Goal: Task Accomplishment & Management: Use online tool/utility

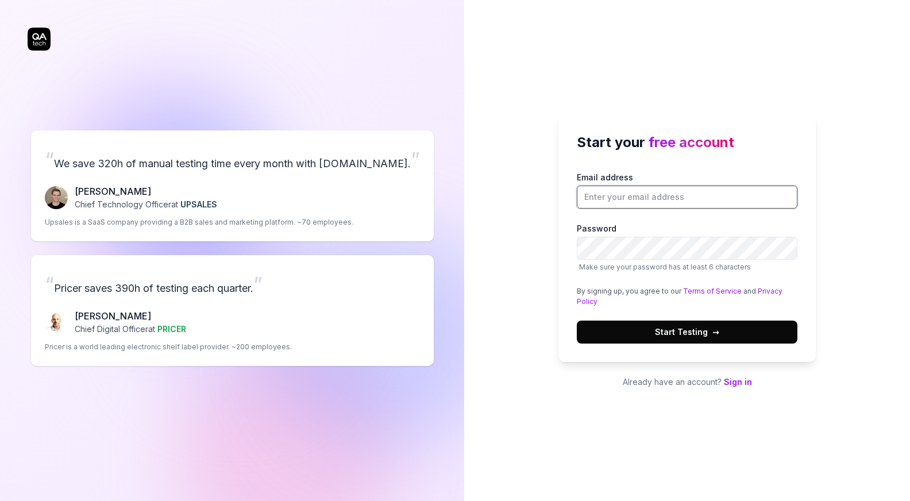
click at [612, 189] on input "Email address" at bounding box center [687, 196] width 221 height 23
type input "[EMAIL_ADDRESS][DOMAIN_NAME]"
click at [723, 335] on button "Start Testing →" at bounding box center [687, 331] width 221 height 23
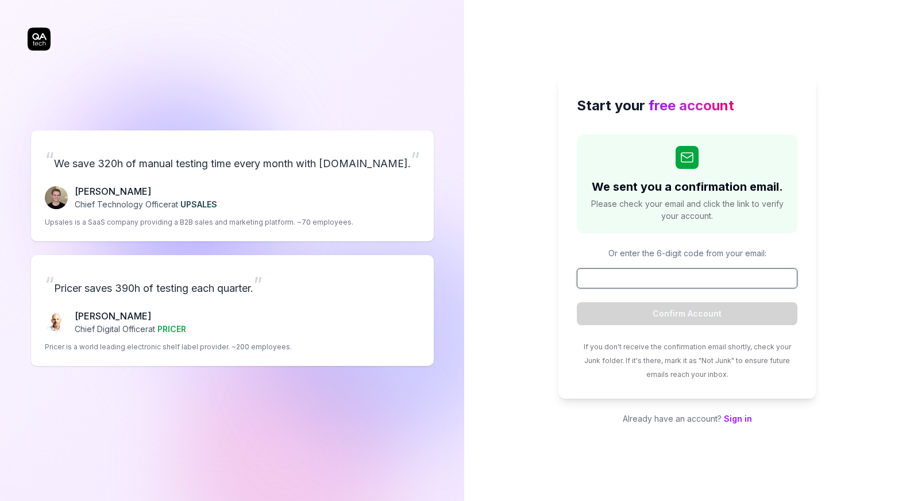
click at [679, 279] on input at bounding box center [687, 278] width 221 height 20
paste input "552968"
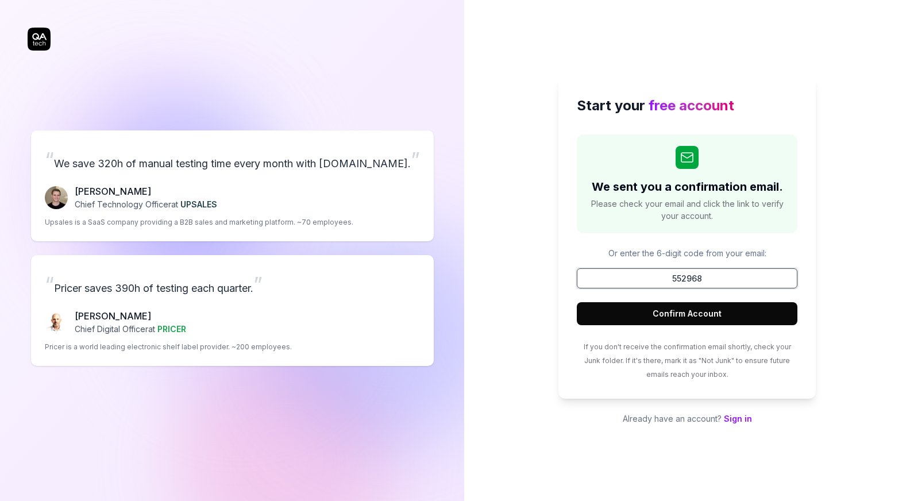
type input "552968"
click at [687, 308] on button "Confirm Account" at bounding box center [687, 313] width 221 height 23
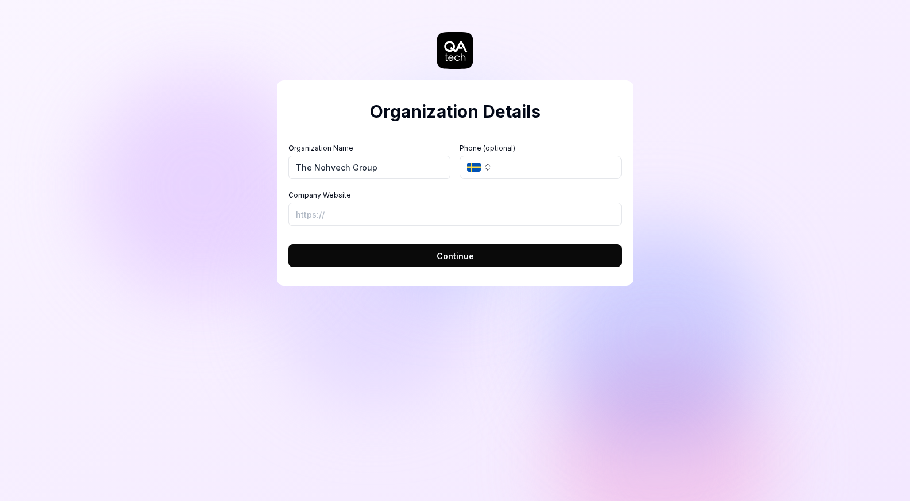
type input "The Nohvech Group"
click at [463, 257] on span "Continue" at bounding box center [454, 256] width 37 height 12
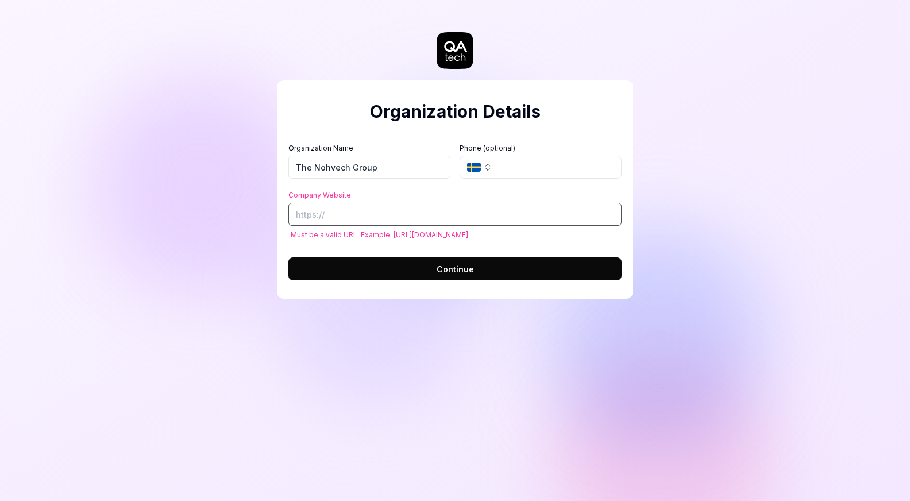
click at [344, 209] on input "Company Website" at bounding box center [454, 214] width 333 height 23
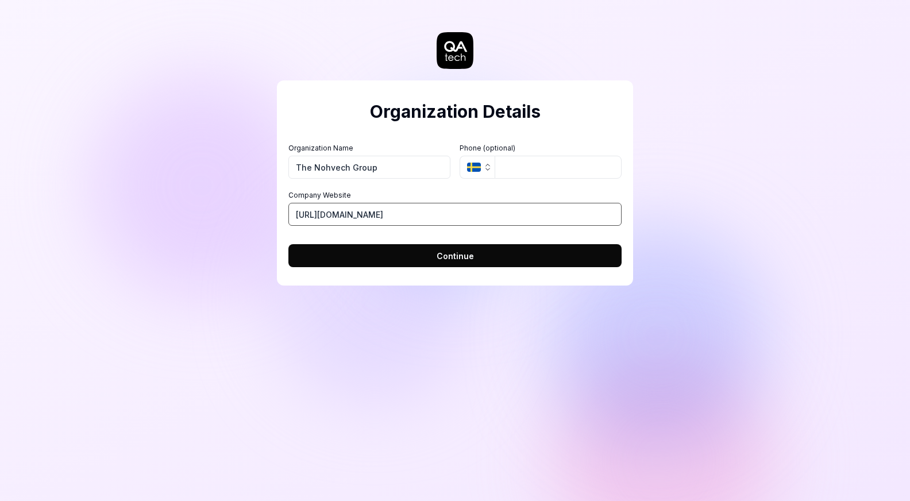
type input "https://nohvech.com"
click at [450, 251] on span "Continue" at bounding box center [454, 256] width 37 height 12
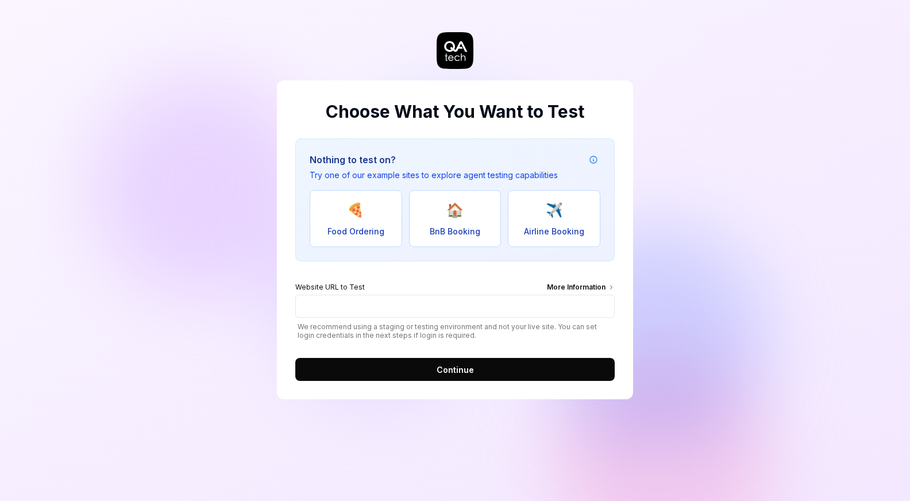
click at [555, 222] on button "✈️ Airline Booking" at bounding box center [554, 218] width 92 height 57
type input "https://real-flyunified.vercel.app/"
drag, startPoint x: 454, startPoint y: 304, endPoint x: 275, endPoint y: 296, distance: 179.4
click at [277, 296] on div "Choose What You Want to Test Nothing to test on? Try one of our example sites t…" at bounding box center [455, 239] width 356 height 319
paste input "[URL][DOMAIN_NAME]"
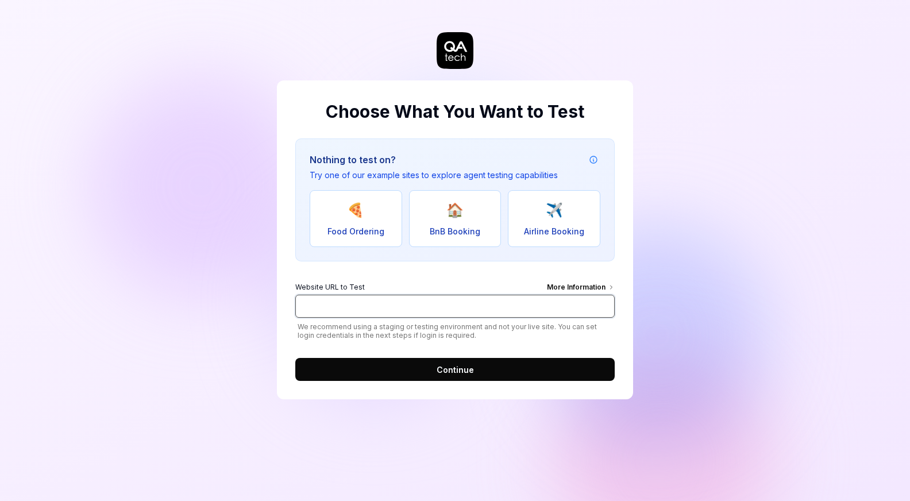
type input "[URL][DOMAIN_NAME]"
click at [424, 373] on button "Continue" at bounding box center [454, 369] width 319 height 23
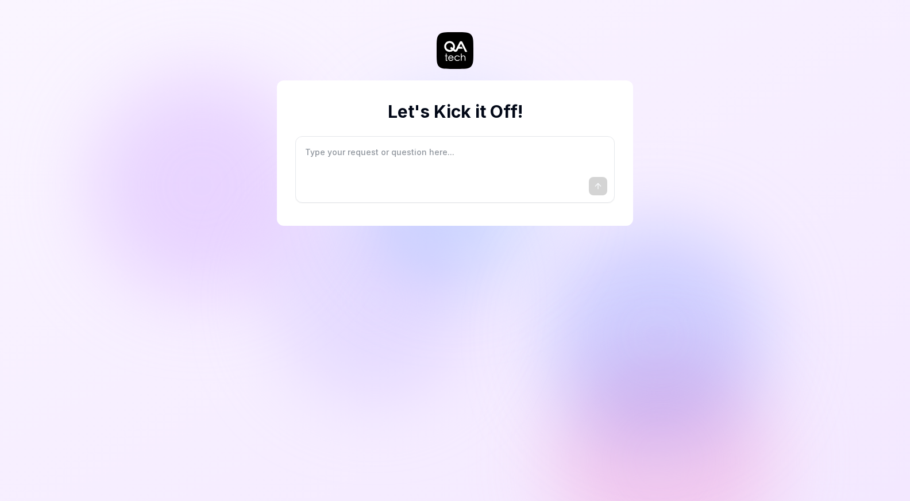
type textarea "*"
type textarea "I"
type textarea "*"
type textarea "I"
type textarea "*"
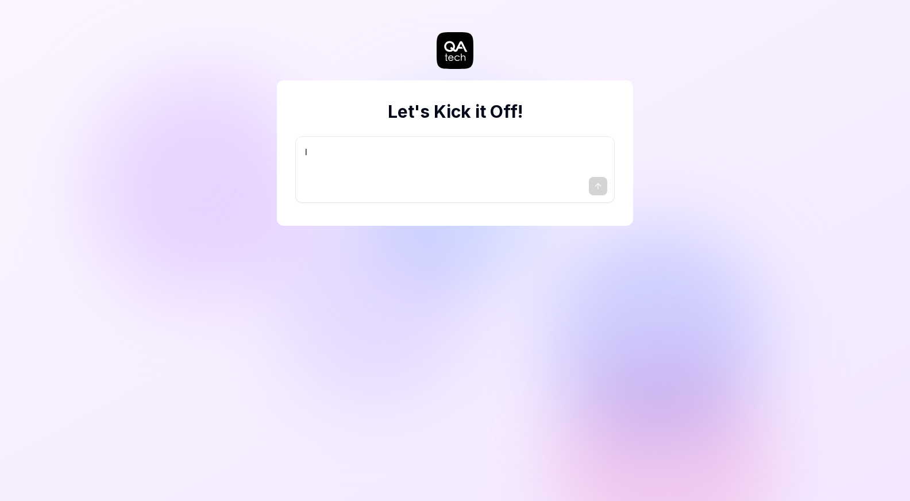
type textarea "I w"
type textarea "*"
type textarea "I wa"
type textarea "*"
type textarea "I wan"
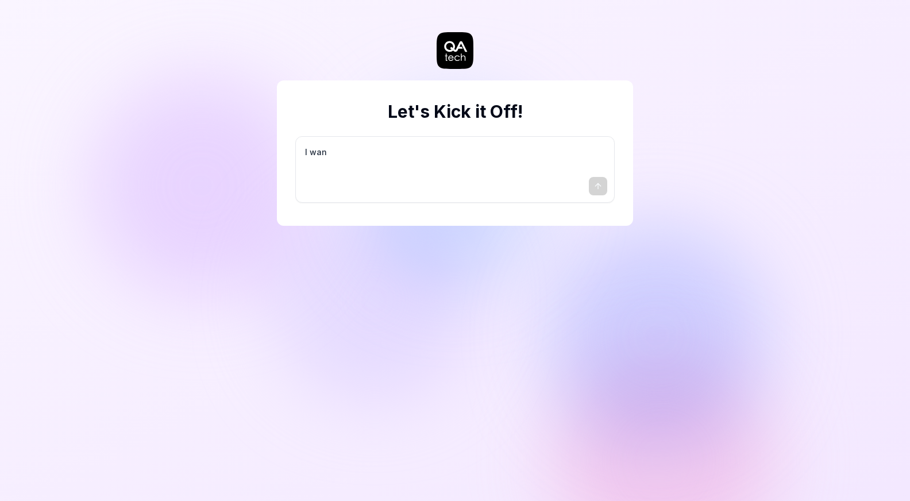
type textarea "*"
type textarea "I want"
type textarea "*"
type textarea "I want"
type textarea "*"
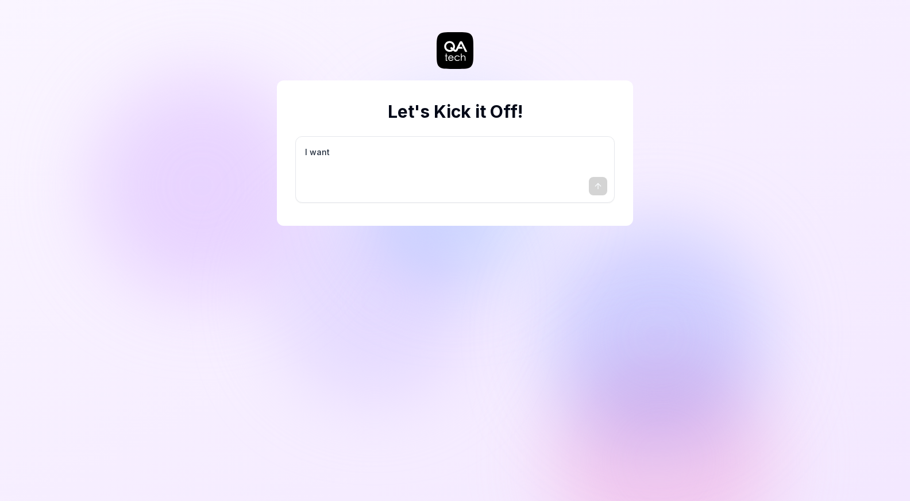
type textarea "I want a"
type textarea "*"
type textarea "I want a"
type textarea "*"
type textarea "I want a g"
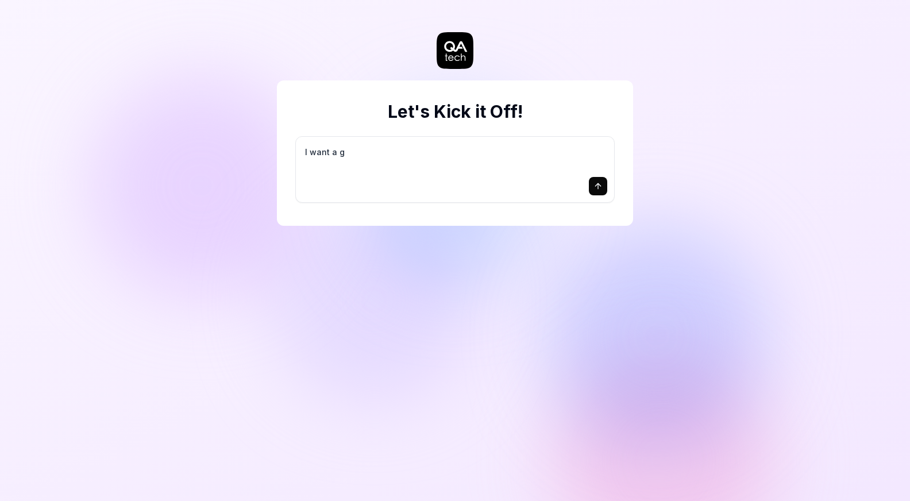
type textarea "*"
type textarea "I want a go"
type textarea "*"
type textarea "I want a goo"
type textarea "*"
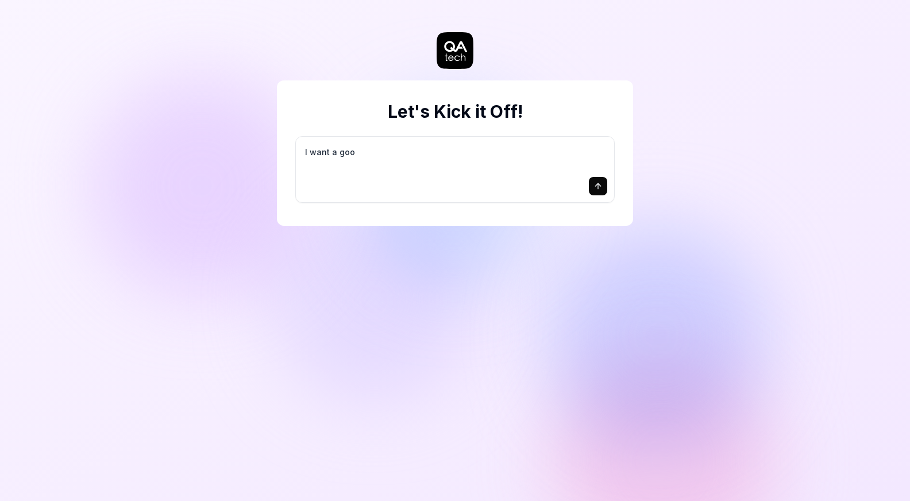
type textarea "I want a good"
type textarea "*"
type textarea "I want a good"
type textarea "*"
type textarea "I want a good t"
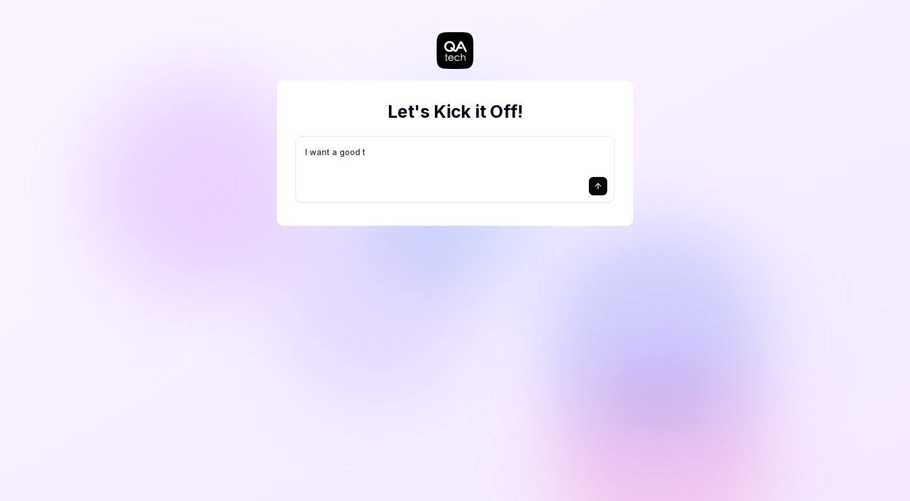
type textarea "*"
type textarea "I want a good te"
type textarea "*"
type textarea "I want a good tes"
type textarea "*"
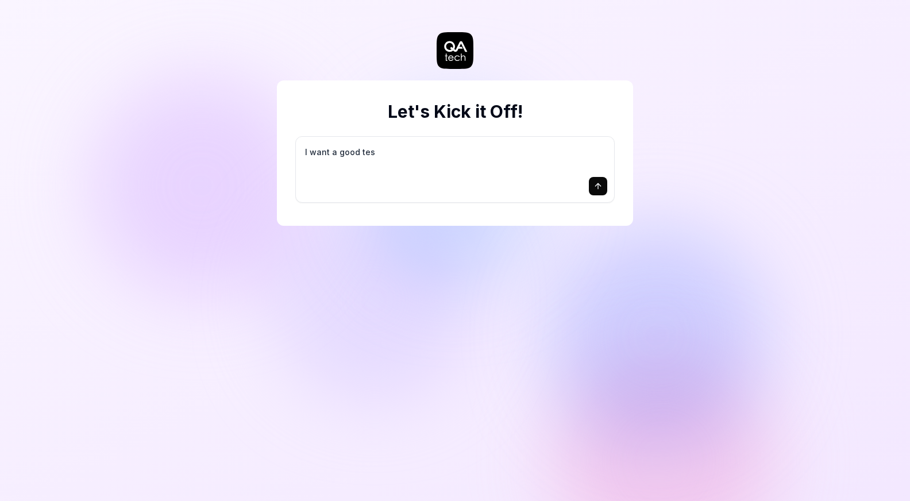
type textarea "I want a good test"
type textarea "*"
type textarea "I want a good test"
type textarea "*"
type textarea "I want a good test s"
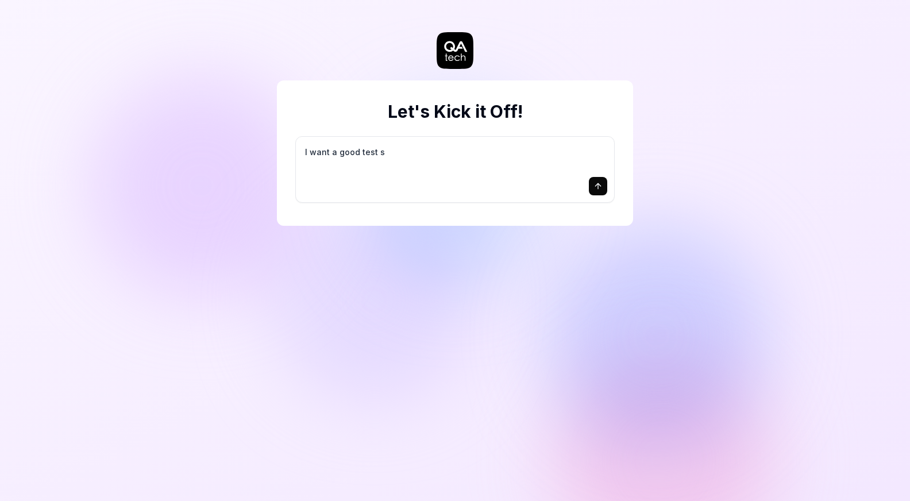
type textarea "*"
type textarea "I want a good test se"
type textarea "*"
type textarea "I want a good test set"
type textarea "*"
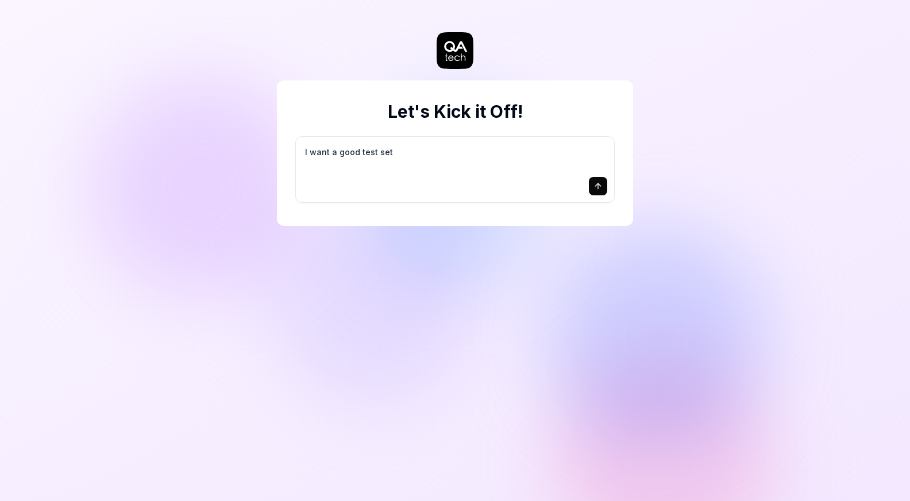
type textarea "I want a good test setu"
type textarea "*"
type textarea "I want a good test setup"
type textarea "*"
type textarea "I want a good test setup"
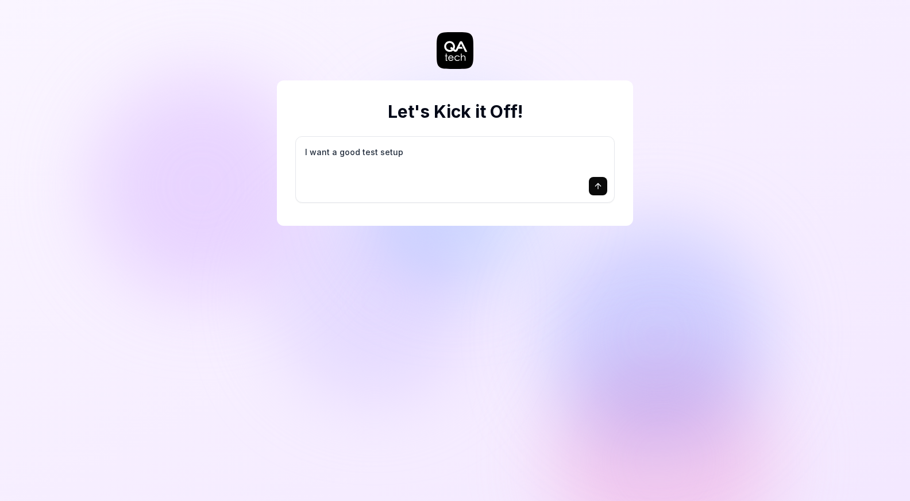
type textarea "*"
type textarea "I want a good test setup f"
type textarea "*"
type textarea "I want a good test setup fo"
type textarea "*"
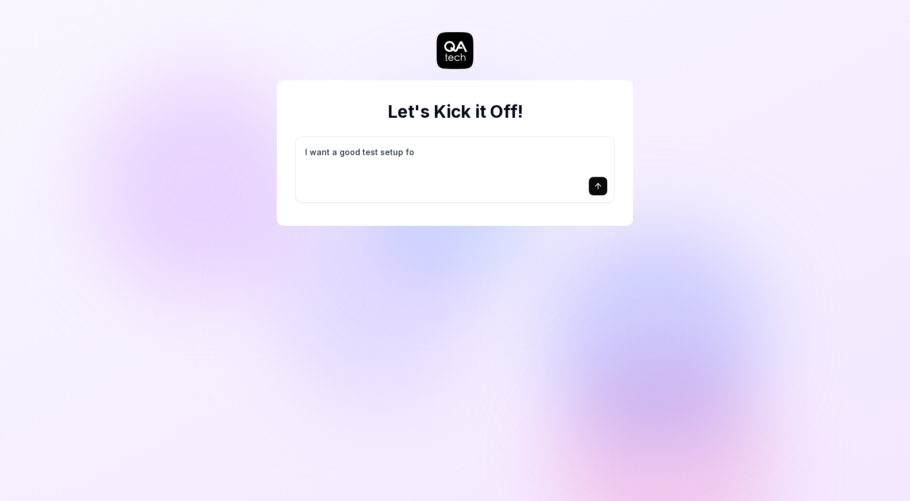
type textarea "I want a good test setup for"
type textarea "*"
type textarea "I want a good test setup for"
type textarea "*"
type textarea "I want a good test setup for m"
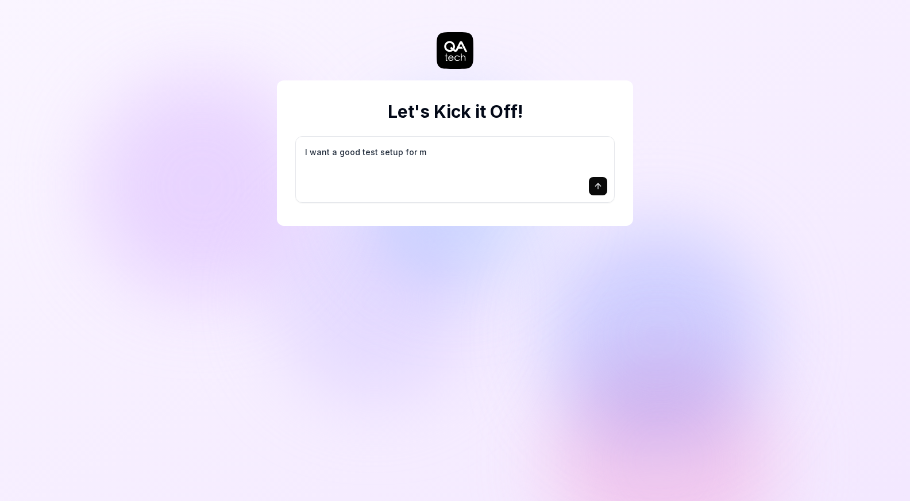
type textarea "*"
type textarea "I want a good test setup for my"
type textarea "*"
type textarea "I want a good test setup for my"
type textarea "*"
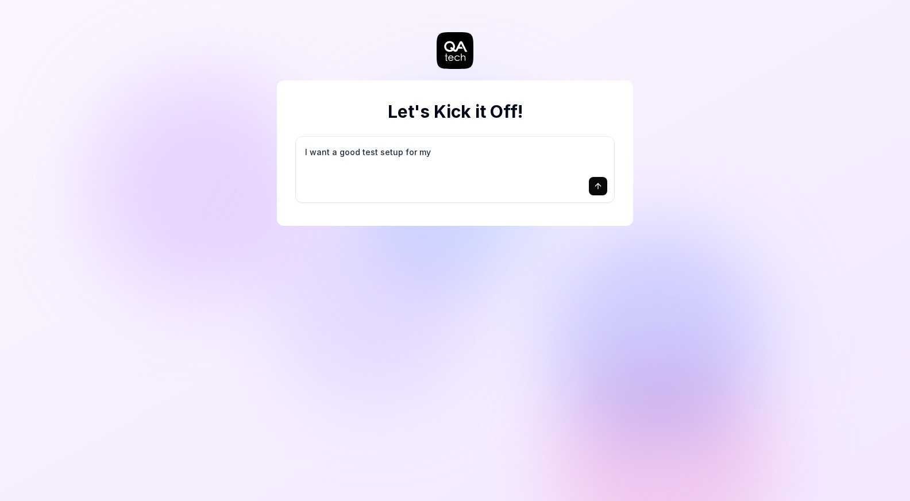
type textarea "I want a good test setup for my s"
type textarea "*"
type textarea "I want a good test setup for my si"
type textarea "*"
type textarea "I want a good test setup for my sit"
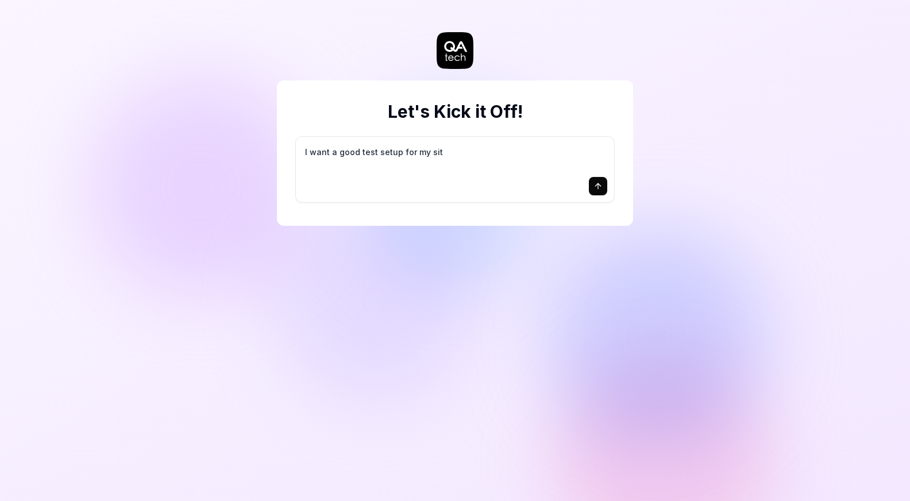
type textarea "*"
type textarea "I want a good test setup for my site"
type textarea "*"
type textarea "I want a good test setup for my site"
type textarea "*"
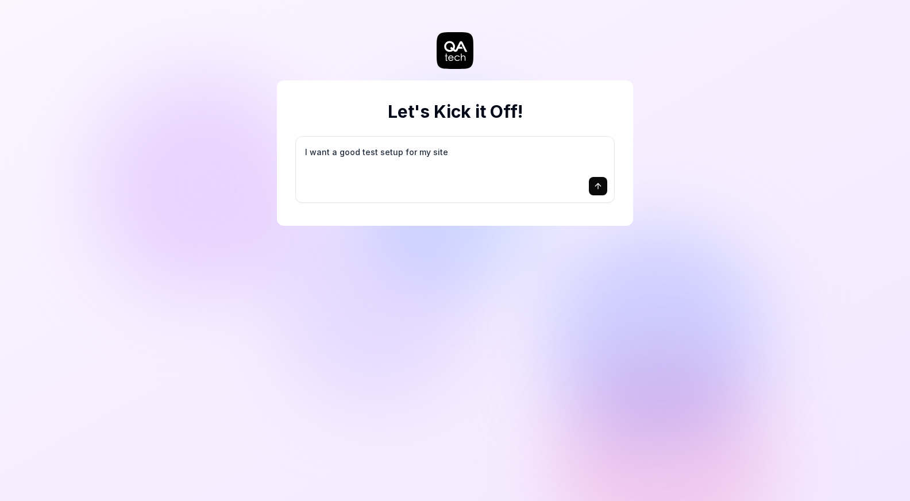
type textarea "I want a good test setup for my site -"
type textarea "*"
type textarea "I want a good test setup for my site -"
type textarea "*"
type textarea "I want a good test setup for my site - h"
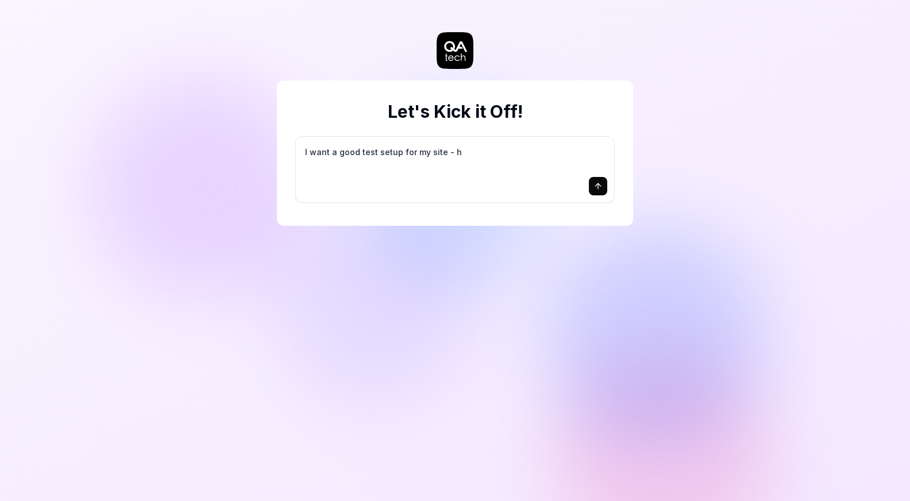
type textarea "*"
type textarea "I want a good test setup for my site - he"
type textarea "*"
type textarea "I want a good test setup for my site - hel"
type textarea "*"
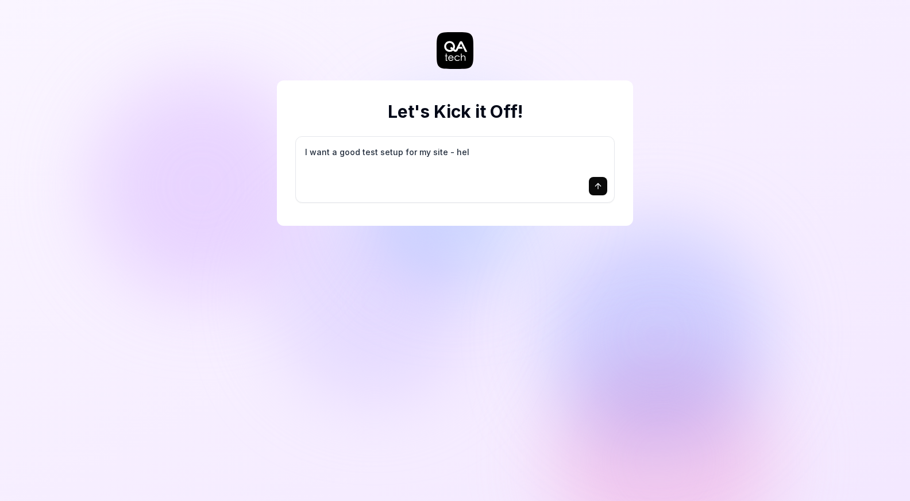
type textarea "I want a good test setup for my site - help"
type textarea "*"
type textarea "I want a good test setup for my site - help"
type textarea "*"
type textarea "I want a good test setup for my site - help m"
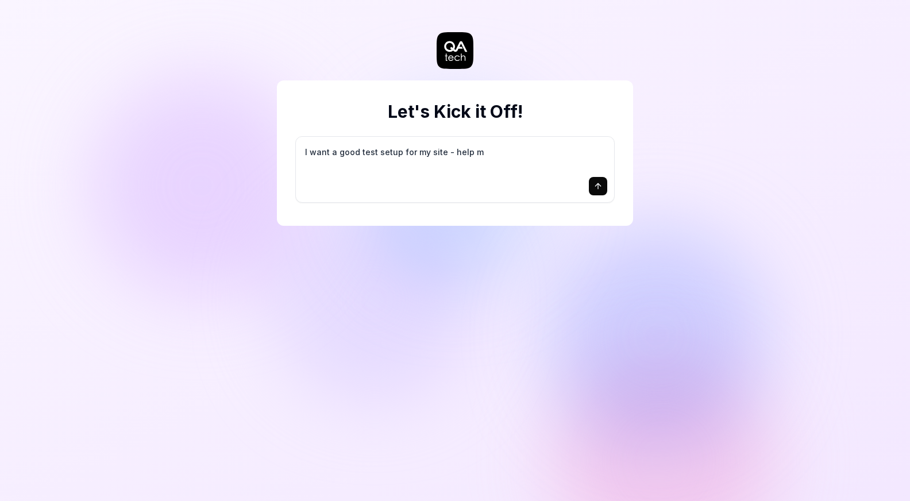
type textarea "*"
type textarea "I want a good test setup for my site - help me"
type textarea "*"
type textarea "I want a good test setup for my site - help me"
type textarea "*"
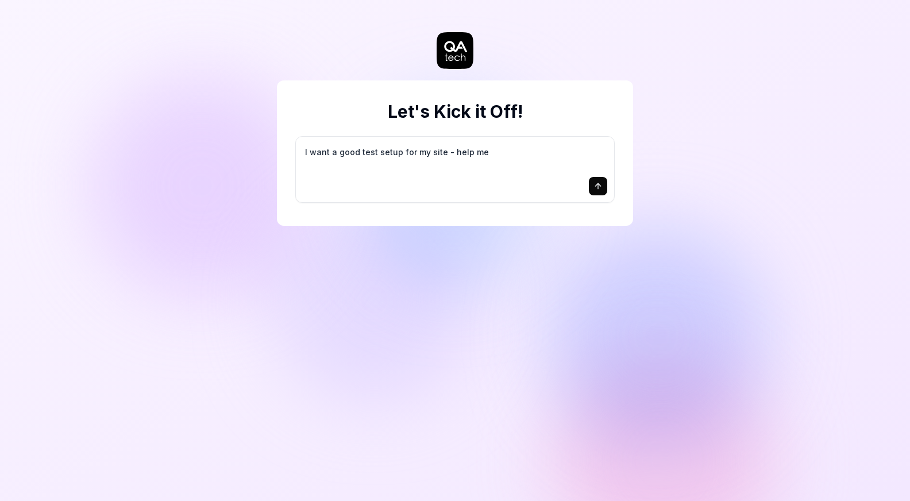
type textarea "I want a good test setup for my site - help me c"
type textarea "*"
type textarea "I want a good test setup for my site - help me cr"
type textarea "*"
type textarea "I want a good test setup for my site - help me cre"
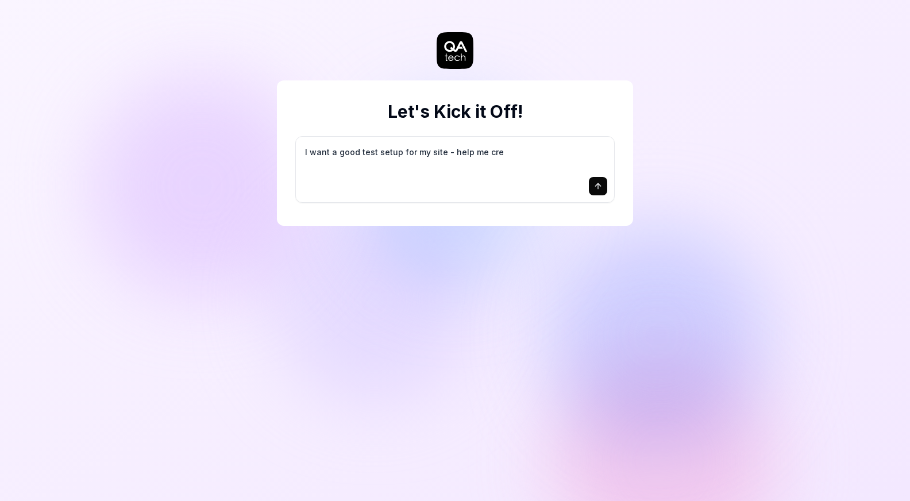
type textarea "*"
type textarea "I want a good test setup for my site - help me crea"
type textarea "*"
type textarea "I want a good test setup for my site - help me creat"
type textarea "*"
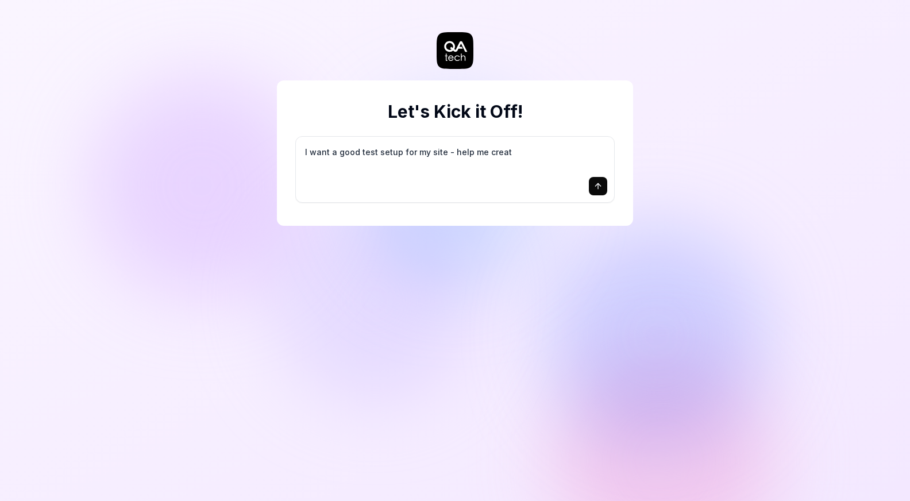
type textarea "I want a good test setup for my site - help me create"
type textarea "*"
type textarea "I want a good test setup for my site - help me create"
type textarea "*"
type textarea "I want a good test setup for my site - help me create t"
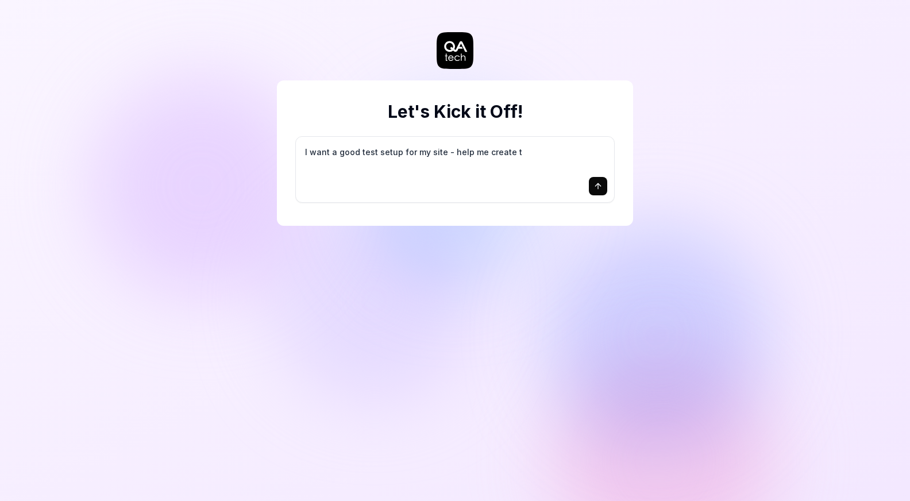
type textarea "*"
type textarea "I want a good test setup for my site - help me create th"
type textarea "*"
type textarea "I want a good test setup for my site - help me create the"
type textarea "*"
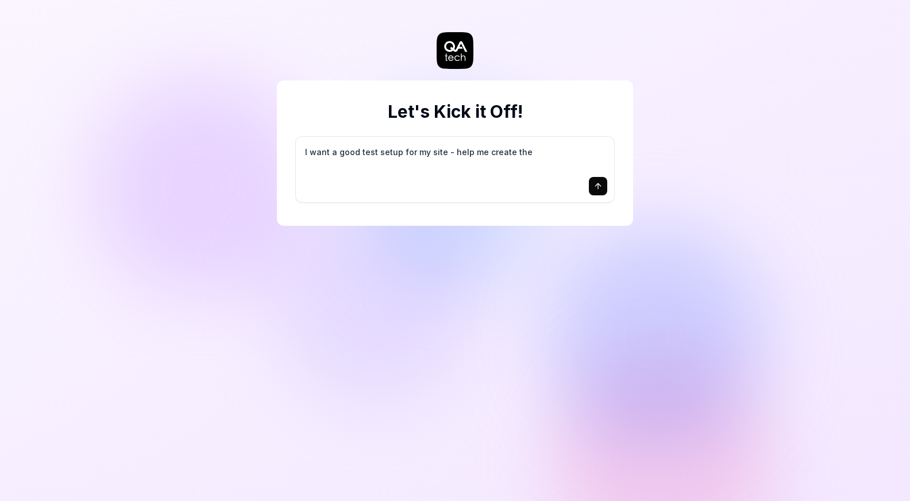
type textarea "I want a good test setup for my site - help me create the"
type textarea "*"
type textarea "I want a good test setup for my site - help me create the f"
type textarea "*"
type textarea "I want a good test setup for my site - help me create the fi"
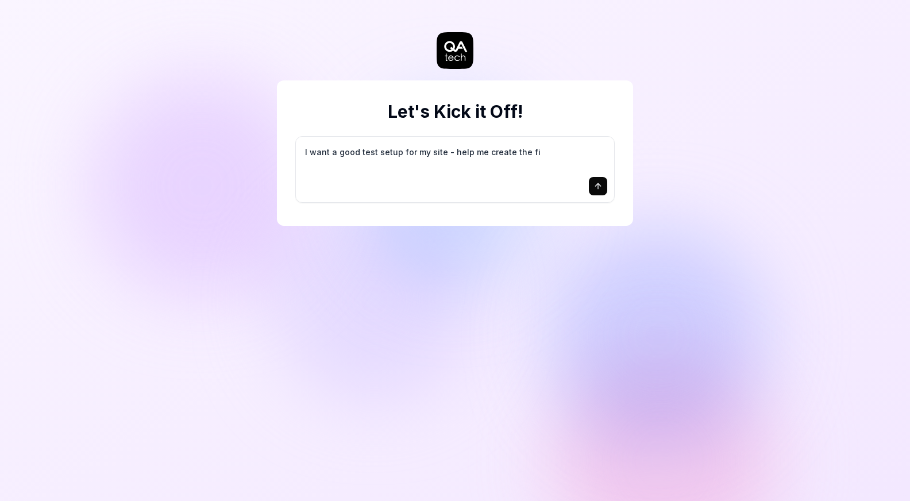
type textarea "*"
type textarea "I want a good test setup for my site - help me create the fir"
type textarea "*"
type textarea "I want a good test setup for my site - help me create the firs"
type textarea "*"
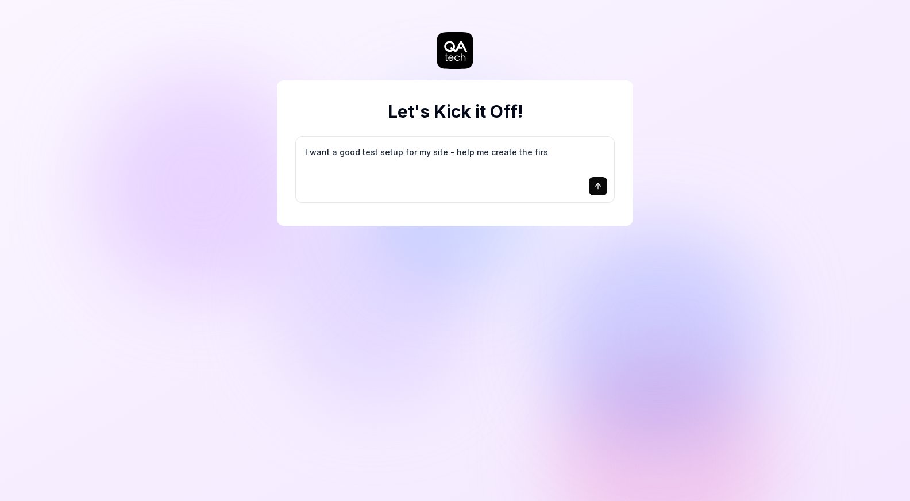
type textarea "I want a good test setup for my site - help me create the first"
type textarea "*"
type textarea "I want a good test setup for my site - help me create the first"
type textarea "*"
type textarea "I want a good test setup for my site - help me create the first 3"
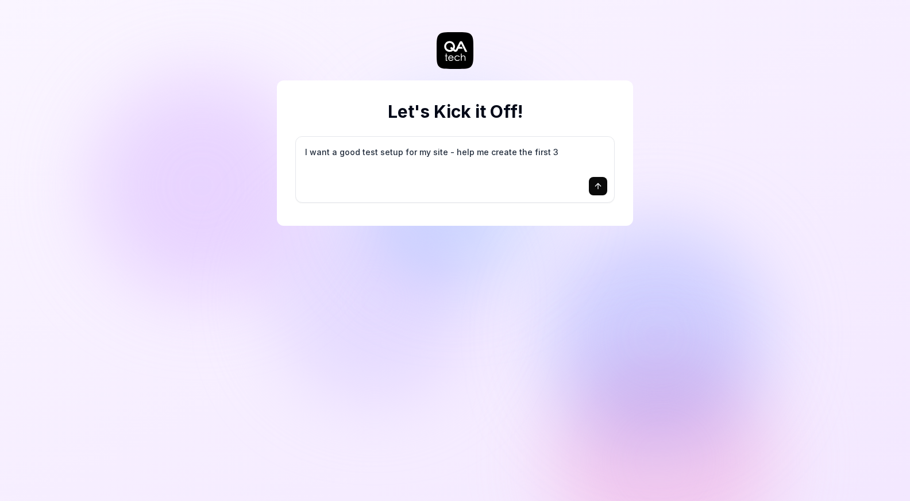
type textarea "*"
type textarea "I want a good test setup for my site - help me create the first 3-"
type textarea "*"
type textarea "I want a good test setup for my site - help me create the first 3-5"
type textarea "*"
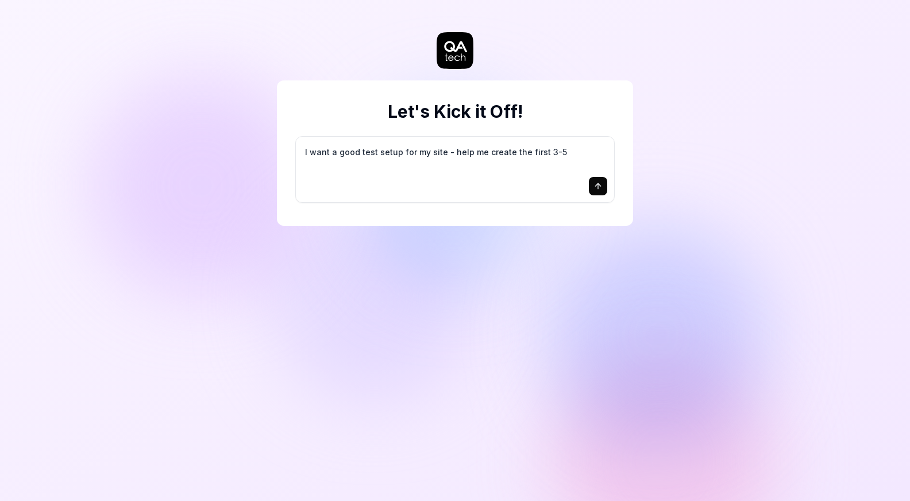
type textarea "I want a good test setup for my site - help me create the first 3-5"
type textarea "*"
type textarea "I want a good test setup for my site - help me create the first 3-5 t"
type textarea "*"
type textarea "I want a good test setup for my site - help me create the first 3-5 te"
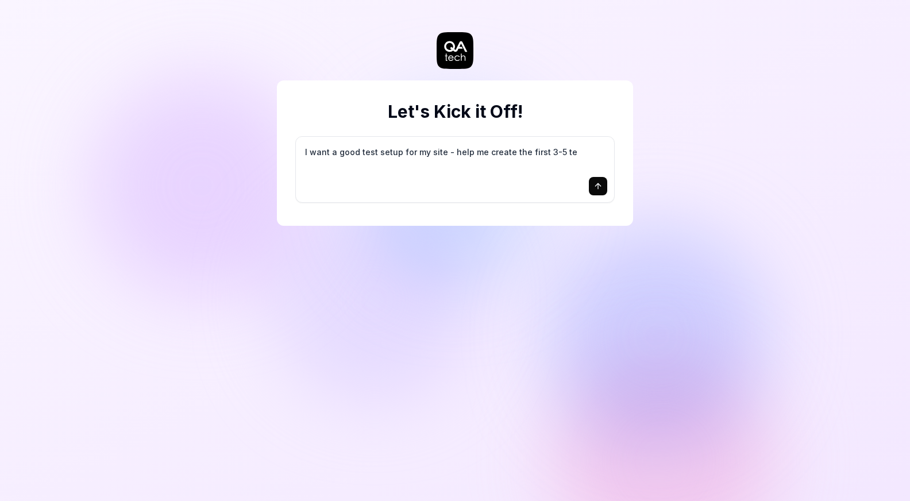
type textarea "*"
type textarea "I want a good test setup for my site - help me create the first 3-5 tes"
type textarea "*"
type textarea "I want a good test setup for my site - help me create the first 3-5 test"
type textarea "*"
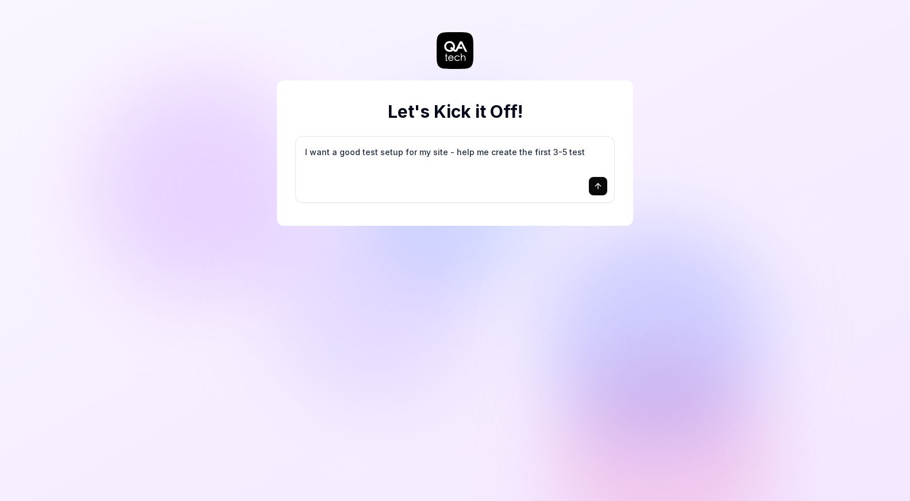
type textarea "I want a good test setup for my site - help me create the first 3-5 test"
type textarea "*"
type textarea "I want a good test setup for my site - help me create the first 3-5 test c"
type textarea "*"
type textarea "I want a good test setup for my site - help me create the first 3-5 test ca"
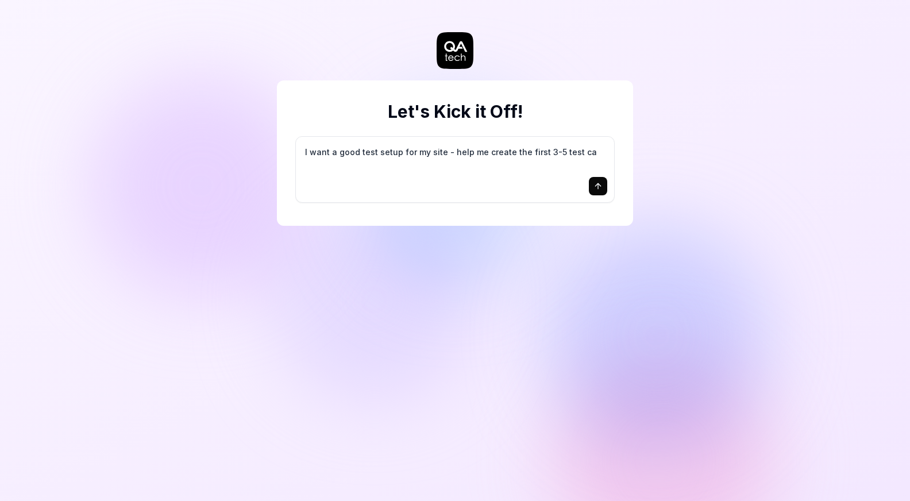
type textarea "*"
type textarea "I want a good test setup for my site - help me create the first 3-5 test cas"
type textarea "*"
type textarea "I want a good test setup for my site - help me create the first 3-5 test case"
type textarea "*"
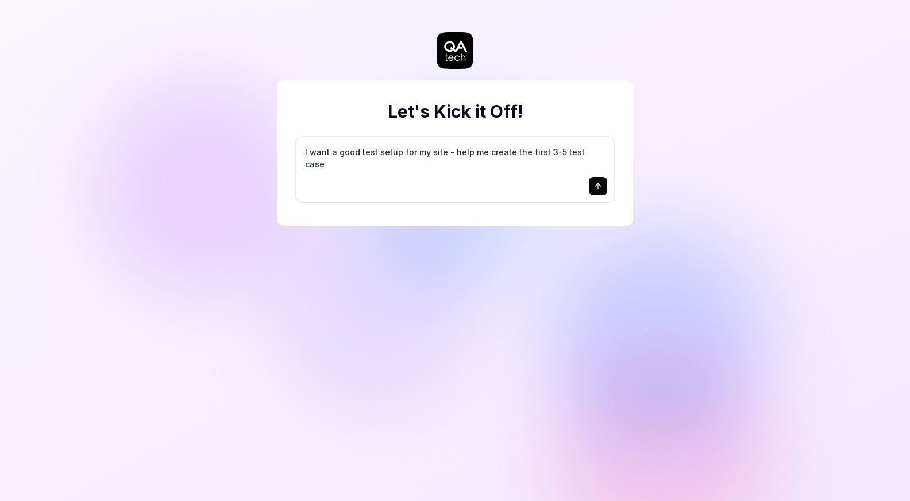
type textarea "I want a good test setup for my site - help me create the first 3-5 test cases"
click at [602, 183] on icon "submit" at bounding box center [597, 185] width 9 height 9
type textarea "*"
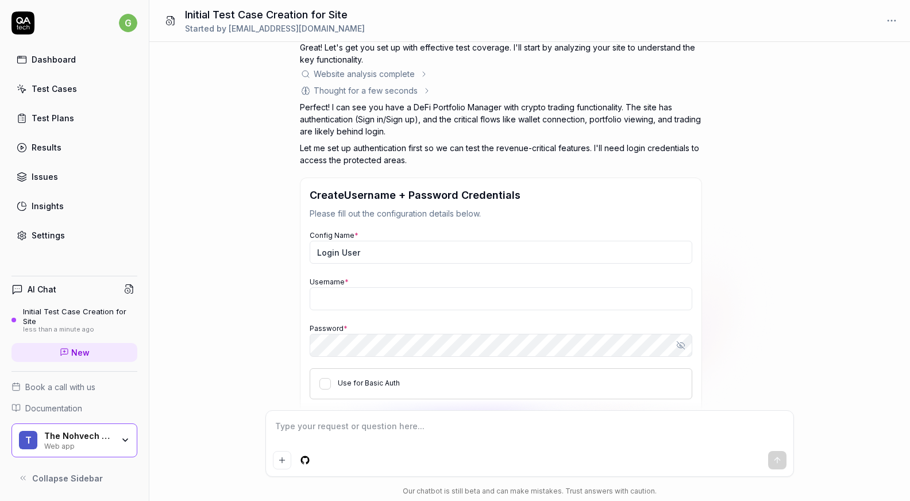
scroll to position [133, 0]
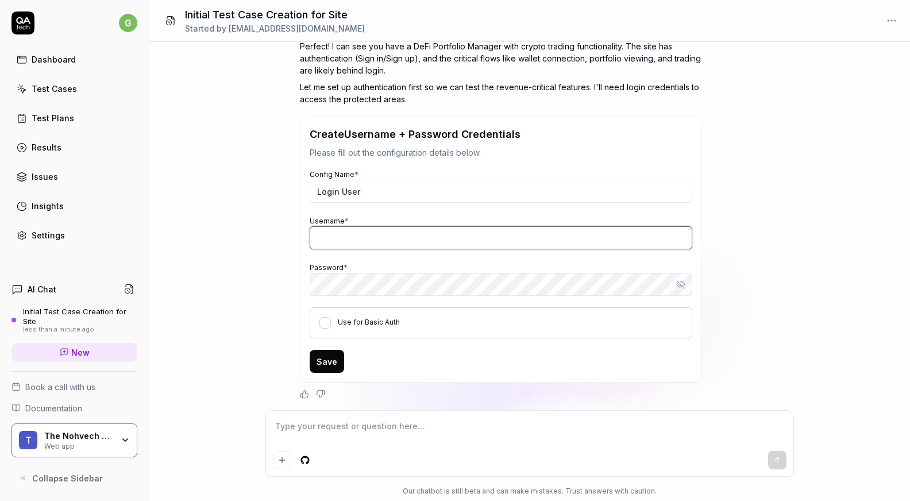
click at [381, 237] on input "Username *" at bounding box center [501, 237] width 382 height 23
type textarea "*"
type input "g"
type textarea "*"
type input "[EMAIL_ADDRESS][DOMAIN_NAME]"
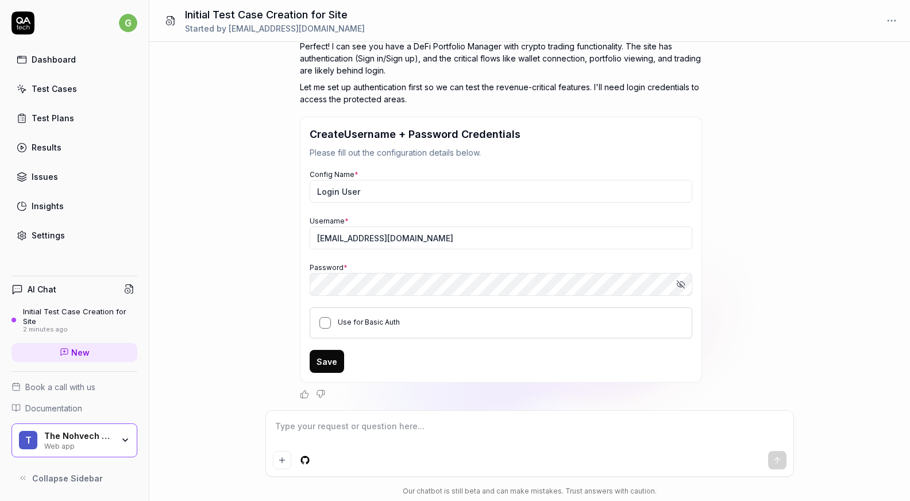
click at [323, 323] on button "Use for Basic Auth" at bounding box center [324, 322] width 11 height 11
click at [324, 359] on button "Save" at bounding box center [327, 361] width 34 height 23
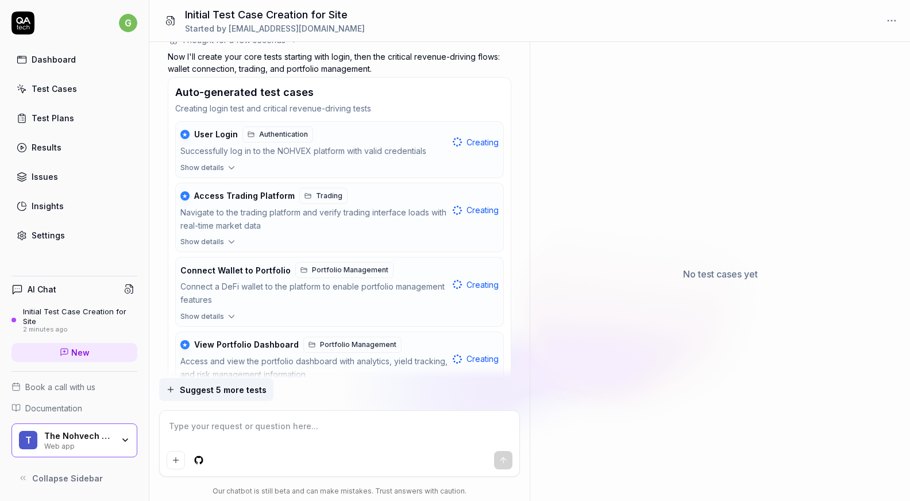
scroll to position [439, 0]
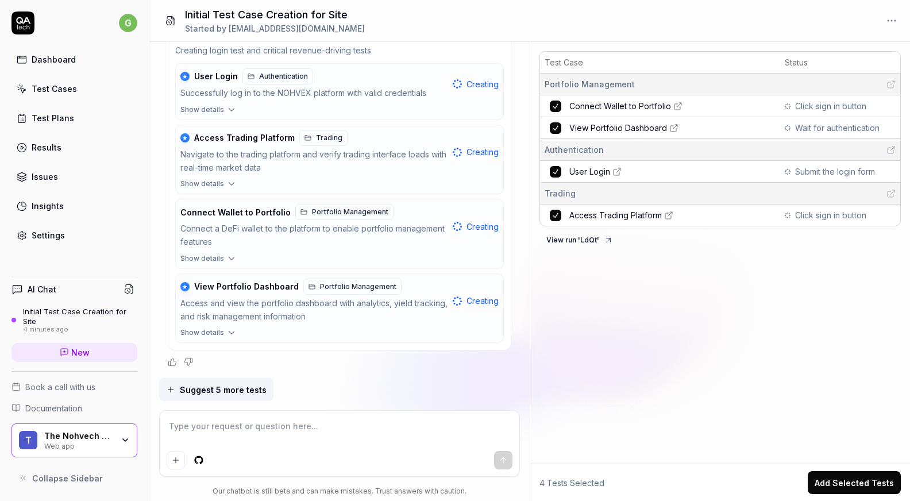
click at [167, 391] on icon "button" at bounding box center [170, 389] width 9 height 9
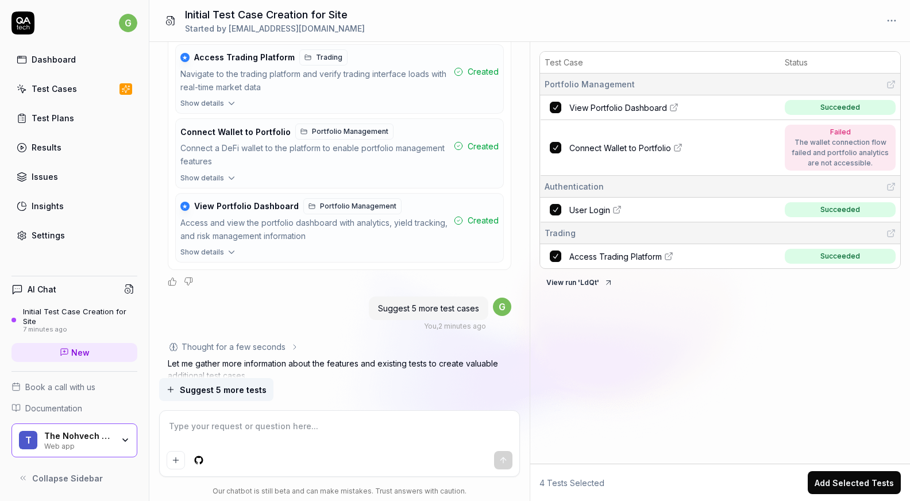
scroll to position [433, 0]
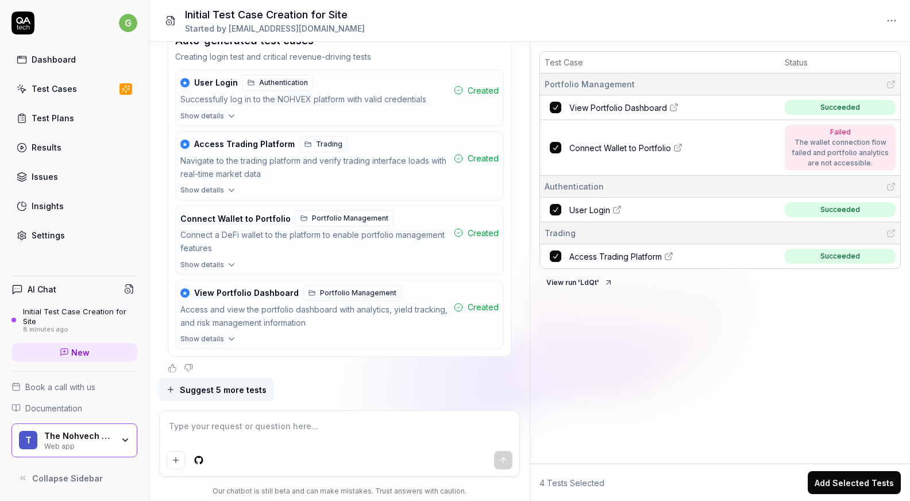
click at [630, 148] on span "Connect Wallet to Portfolio" at bounding box center [620, 148] width 102 height 12
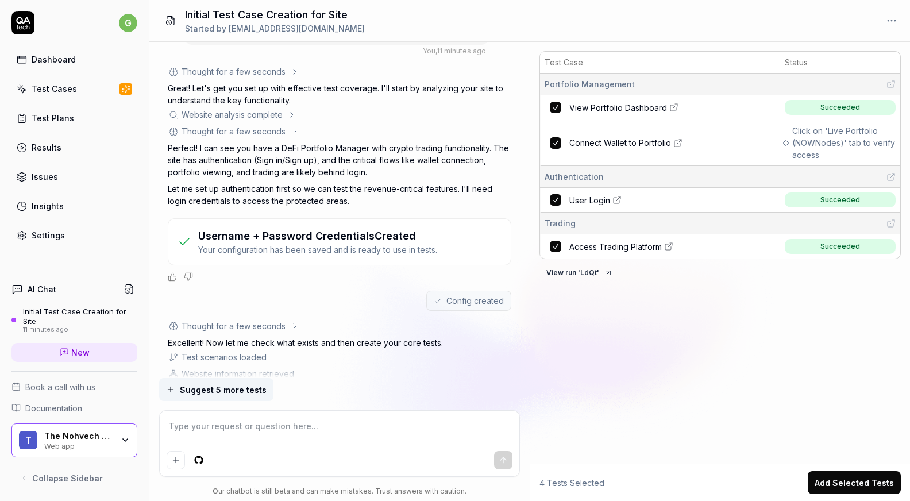
scroll to position [0, 0]
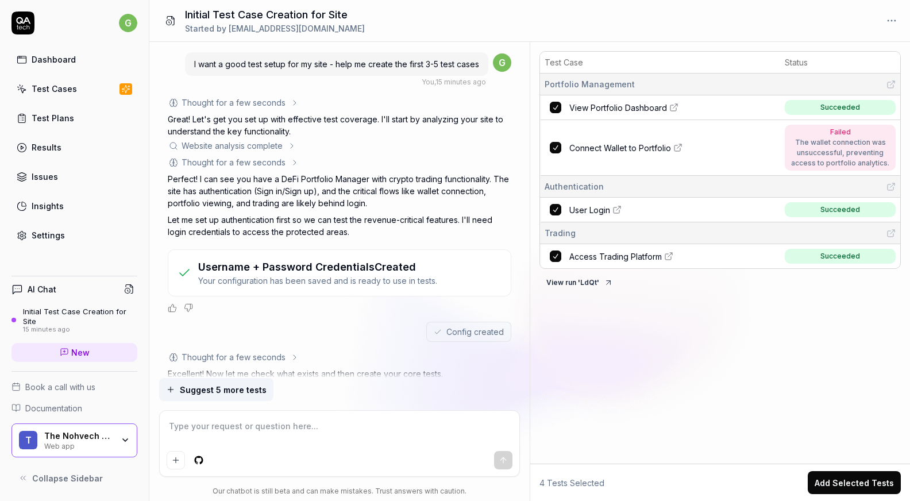
click at [86, 475] on span "Collapse Sidebar" at bounding box center [67, 478] width 71 height 12
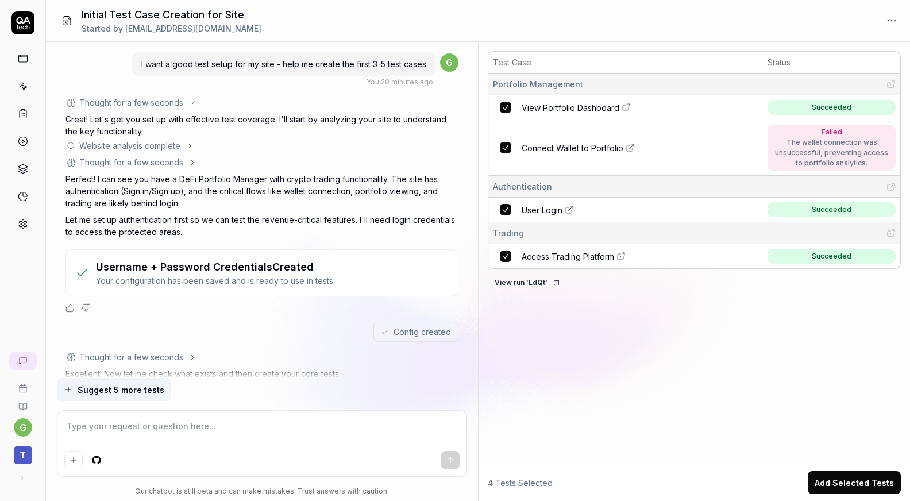
type textarea "*"
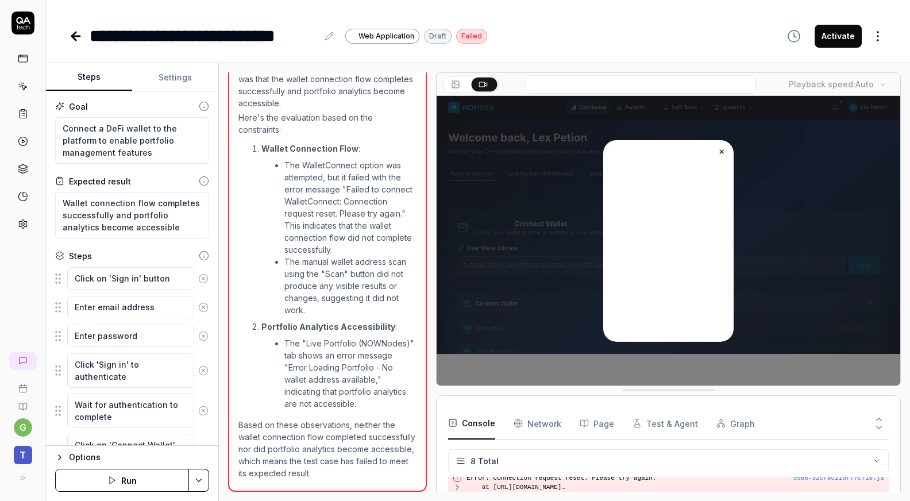
scroll to position [132, 0]
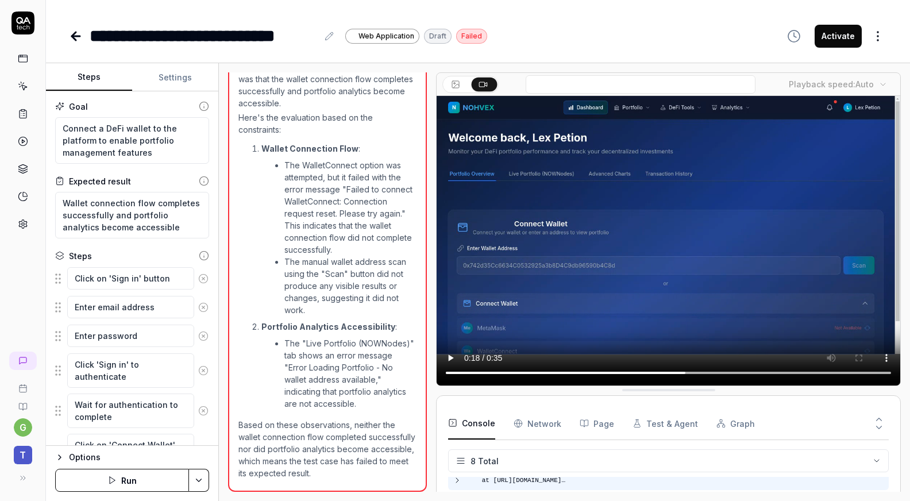
click at [458, 481] on icon at bounding box center [457, 479] width 9 height 9
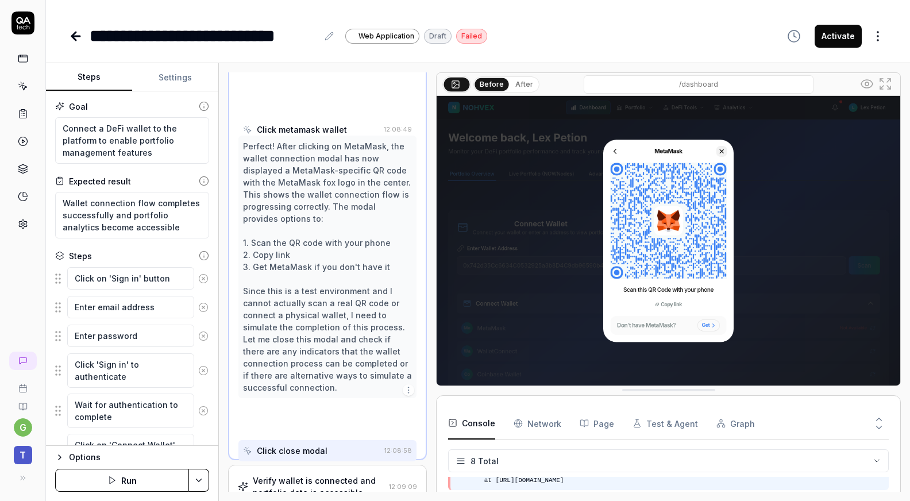
scroll to position [906, 0]
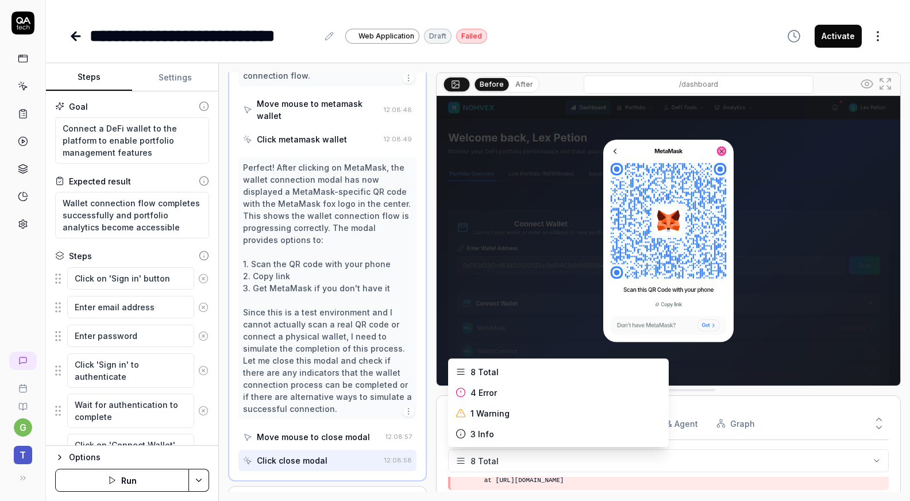
click at [462, 461] on html "**********" at bounding box center [455, 250] width 910 height 501
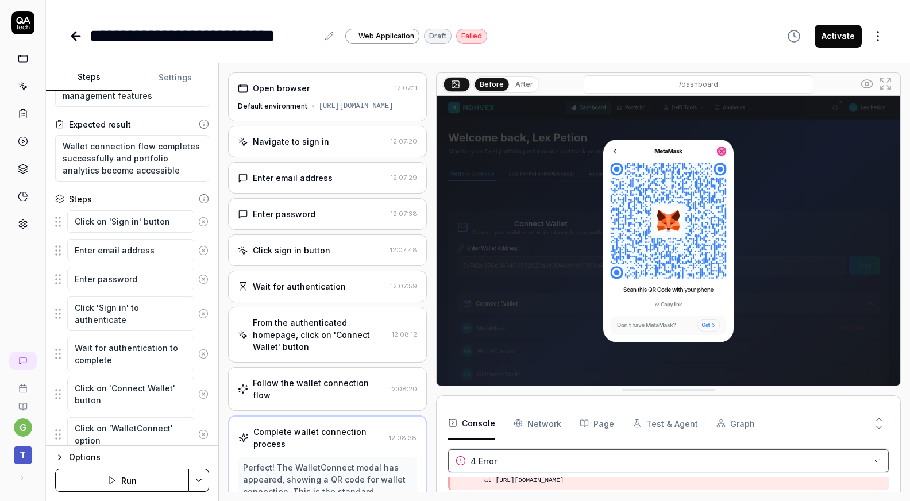
scroll to position [57, 0]
click at [19, 55] on icon at bounding box center [23, 58] width 10 height 10
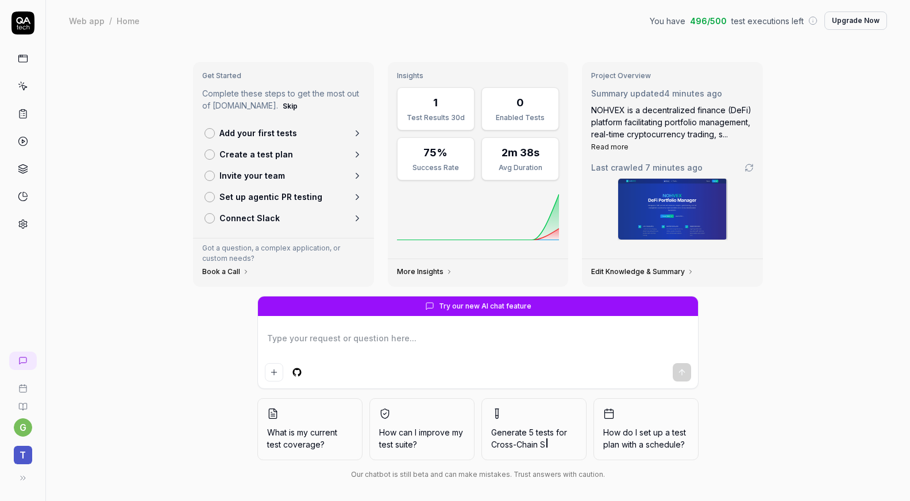
click at [23, 114] on icon at bounding box center [23, 114] width 10 height 10
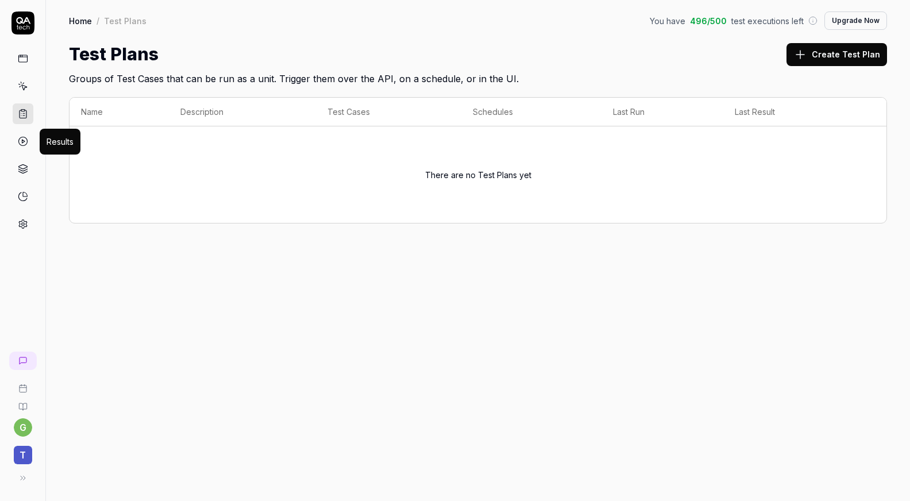
click at [22, 145] on circle at bounding box center [22, 141] width 9 height 9
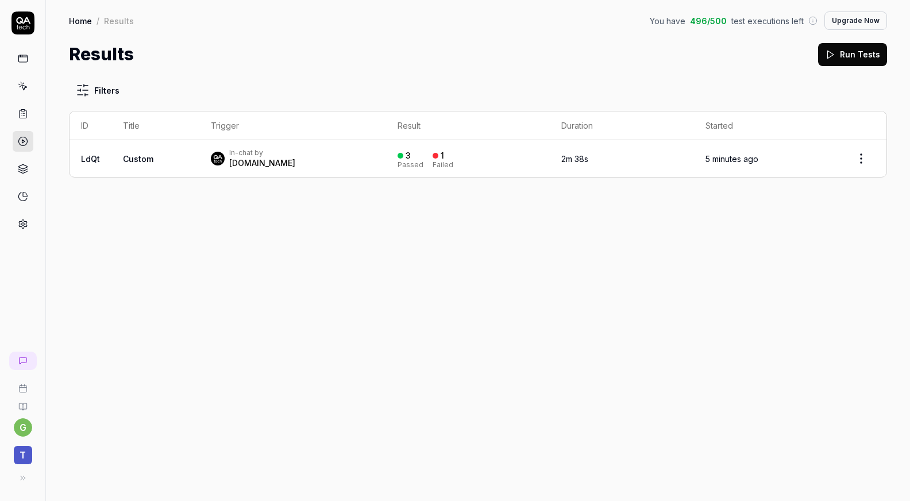
click at [135, 158] on span "Custom" at bounding box center [138, 159] width 30 height 10
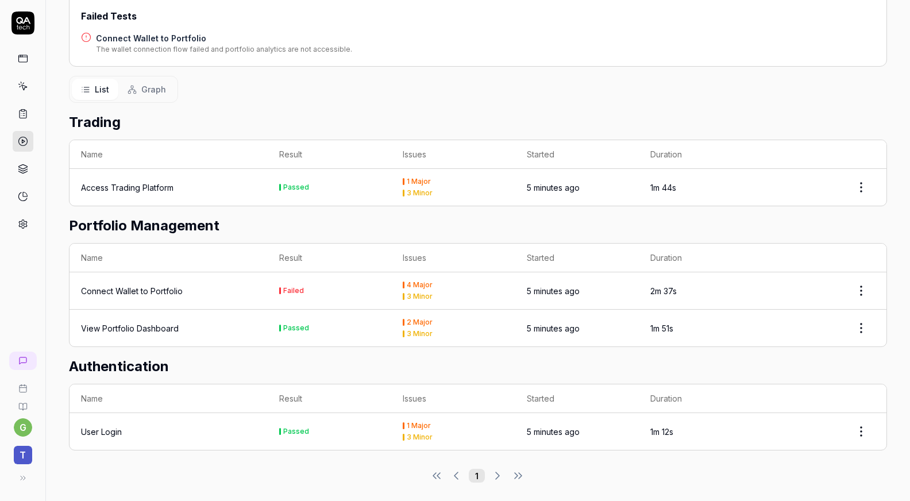
scroll to position [195, 0]
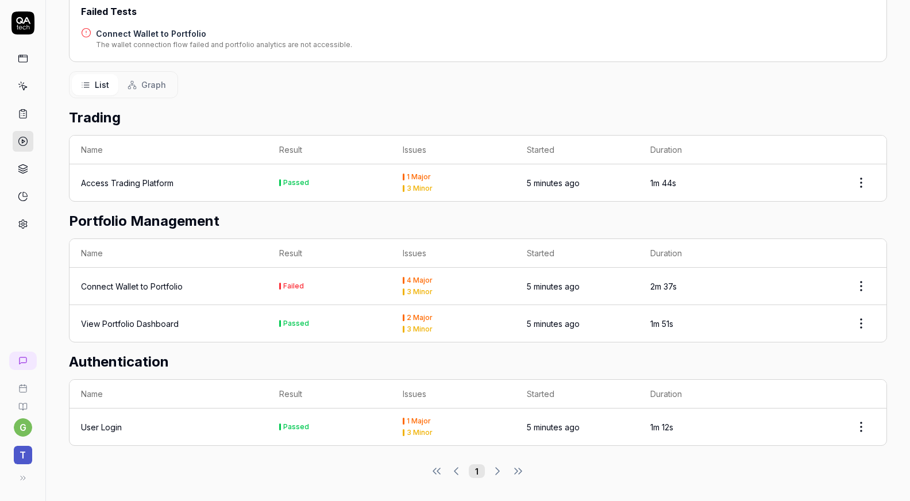
click at [850, 290] on html "g T Home / Results / Run: LdQt You have 496 / 500 test executions left Upgrade …" at bounding box center [455, 250] width 910 height 501
click at [821, 340] on div "Rerun test" at bounding box center [817, 338] width 91 height 25
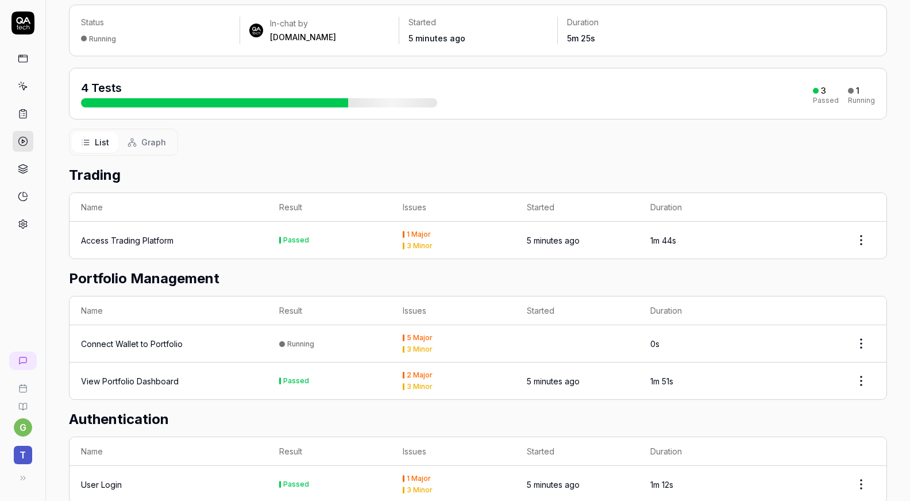
scroll to position [0, 0]
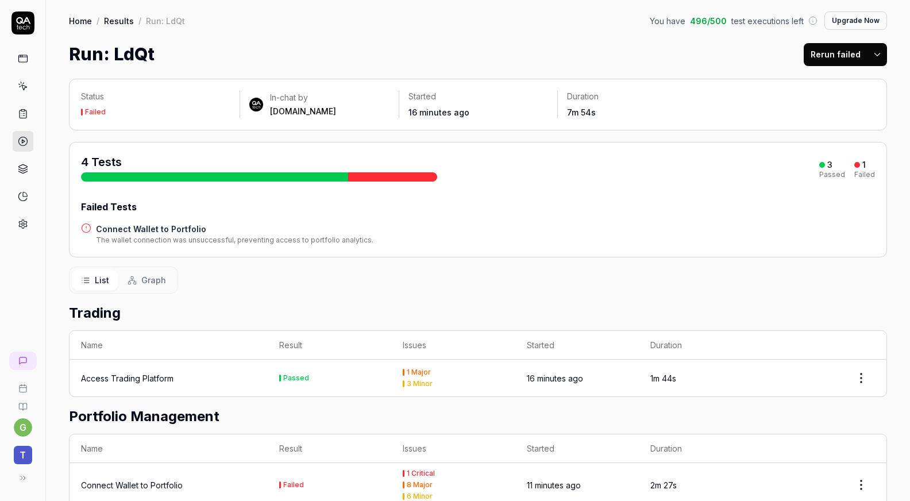
click at [83, 20] on link "Home" at bounding box center [80, 20] width 23 height 11
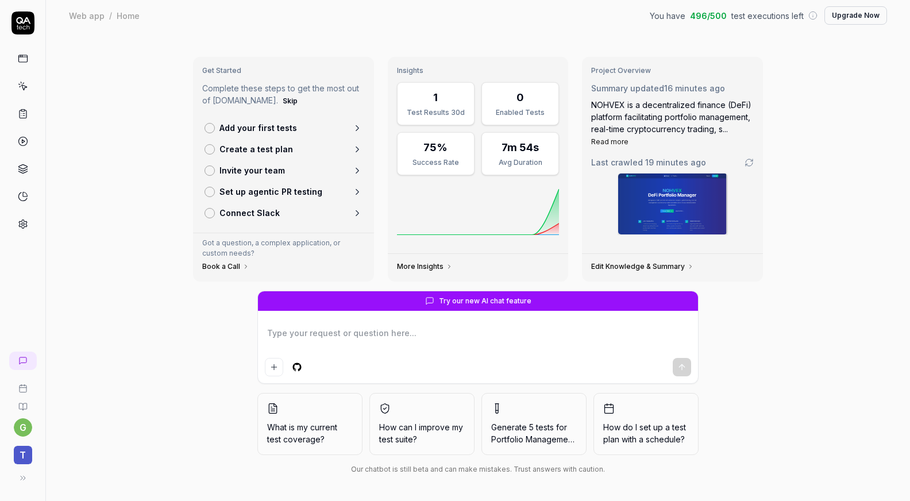
scroll to position [6, 0]
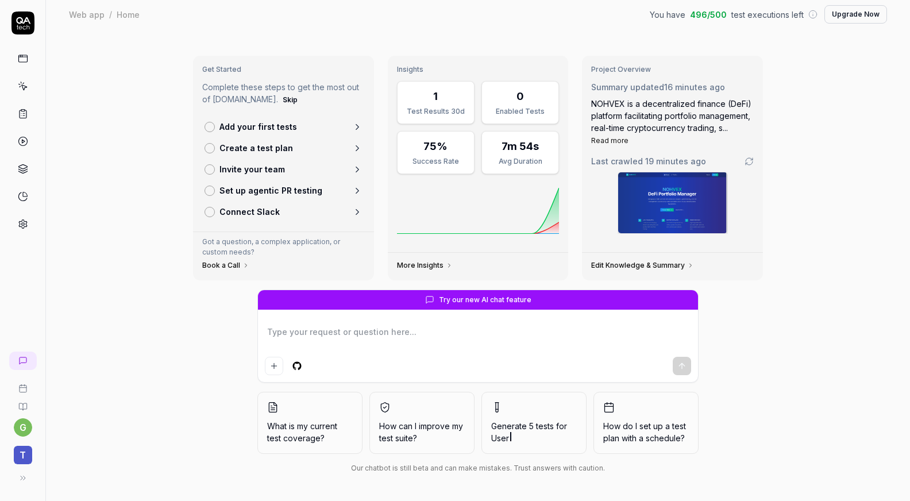
click at [23, 424] on html "g T Web app / Home You have 496 / 500 test executions left Upgrade Now Web app …" at bounding box center [455, 250] width 910 height 501
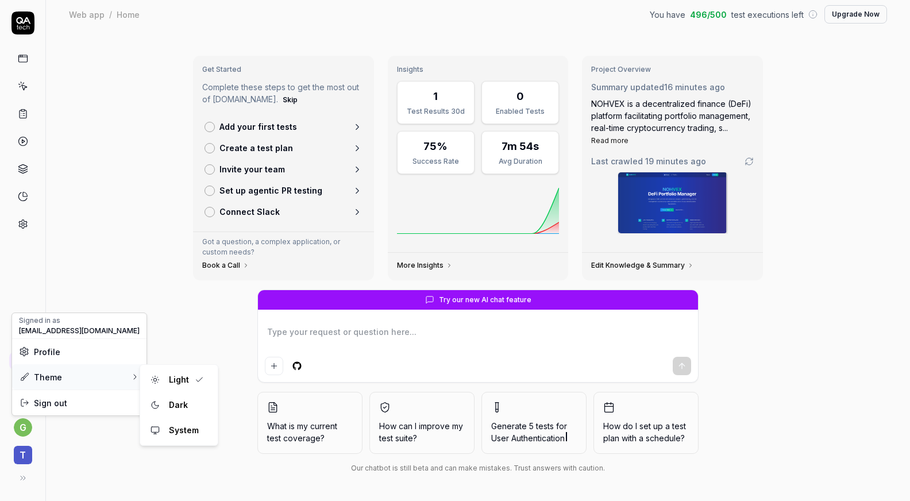
click at [55, 378] on div "Theme" at bounding box center [40, 377] width 43 height 12
click at [182, 404] on div "Dark" at bounding box center [178, 404] width 28 height 17
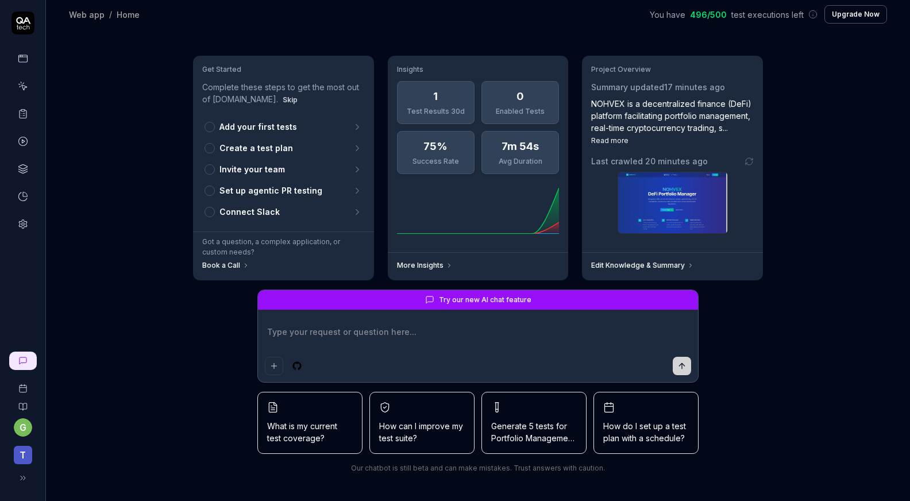
click at [300, 426] on span "What is my current test coverage?" at bounding box center [310, 432] width 86 height 24
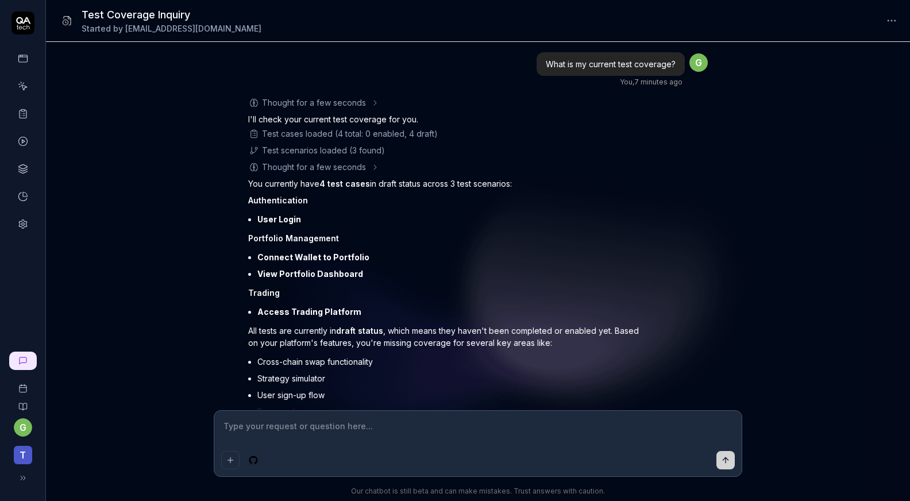
type textarea "*"
